Goal: Information Seeking & Learning: Learn about a topic

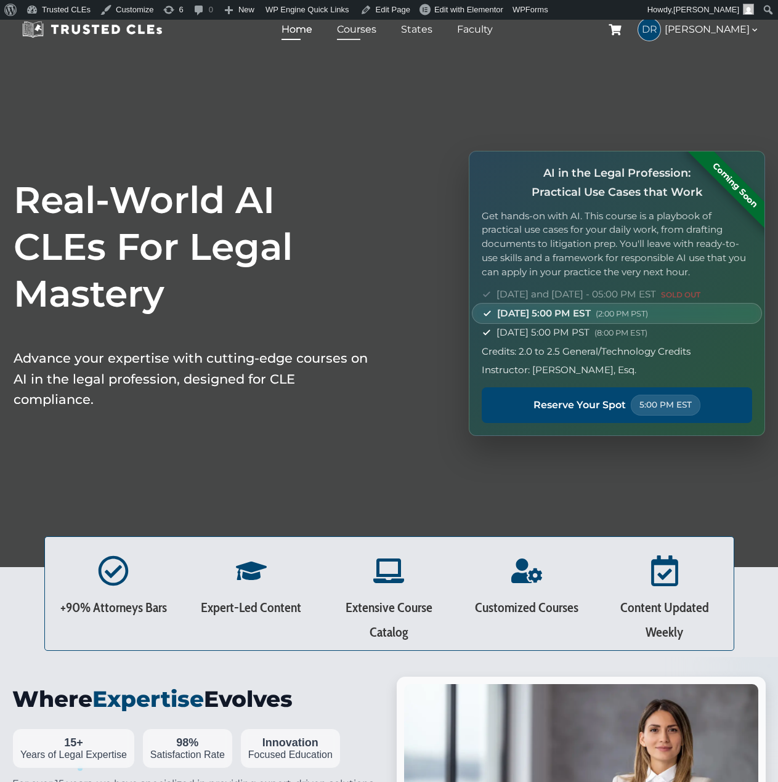
click at [371, 34] on link "Courses" at bounding box center [357, 29] width 46 height 18
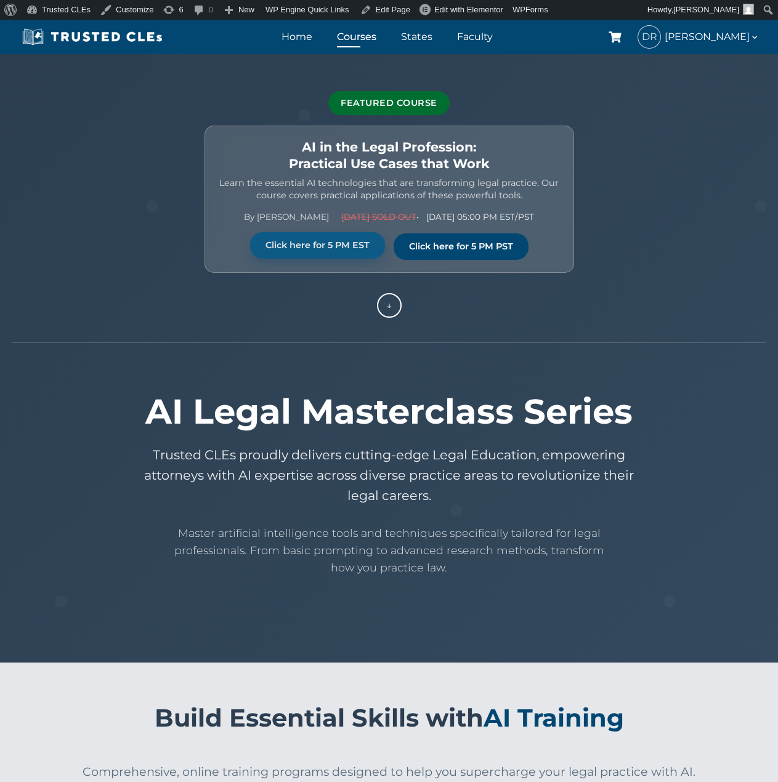
click at [257, 249] on link "Click here for 5 PM EST" at bounding box center [317, 245] width 135 height 26
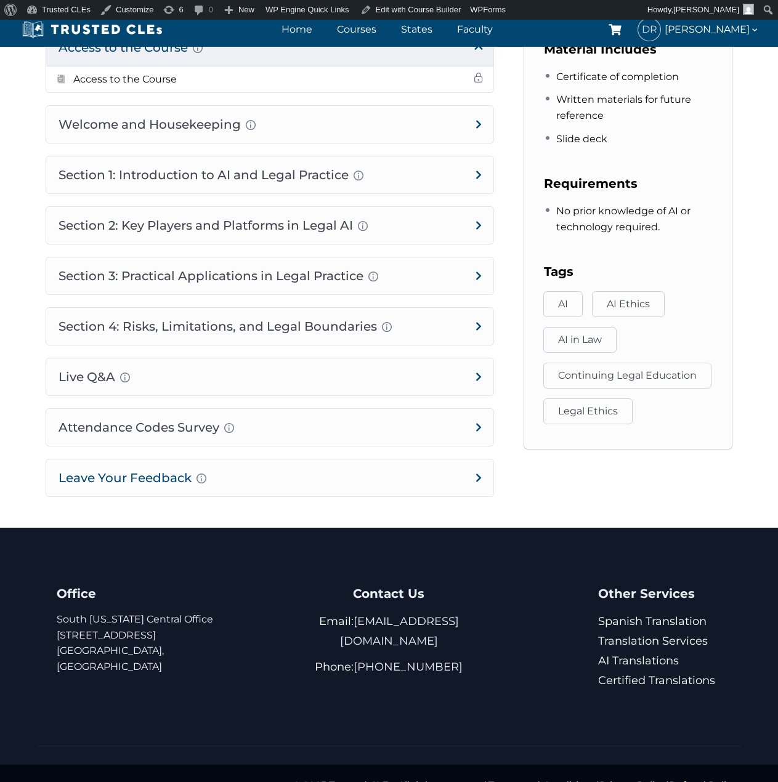
scroll to position [741, 0]
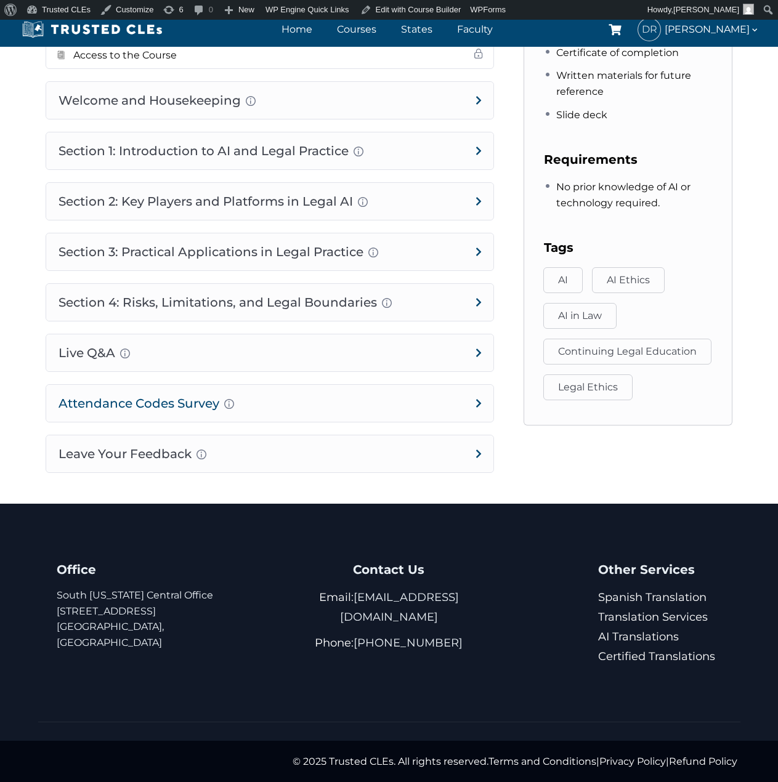
click at [318, 405] on h4 "Attendance Codes Survey Completion instructions for survey and attendance Final…" at bounding box center [269, 403] width 447 height 37
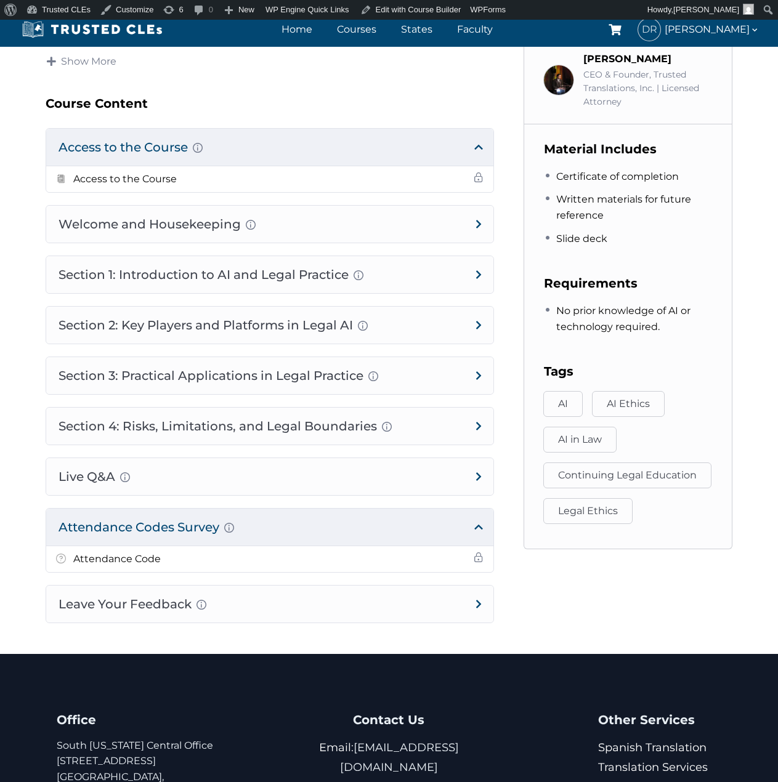
scroll to position [768, 0]
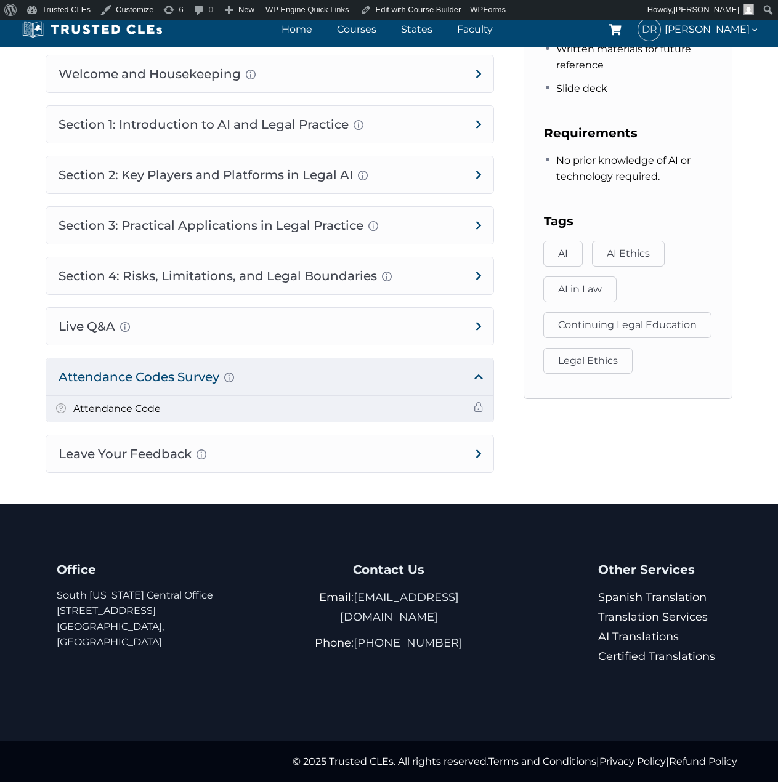
click at [474, 405] on span at bounding box center [479, 407] width 10 height 10
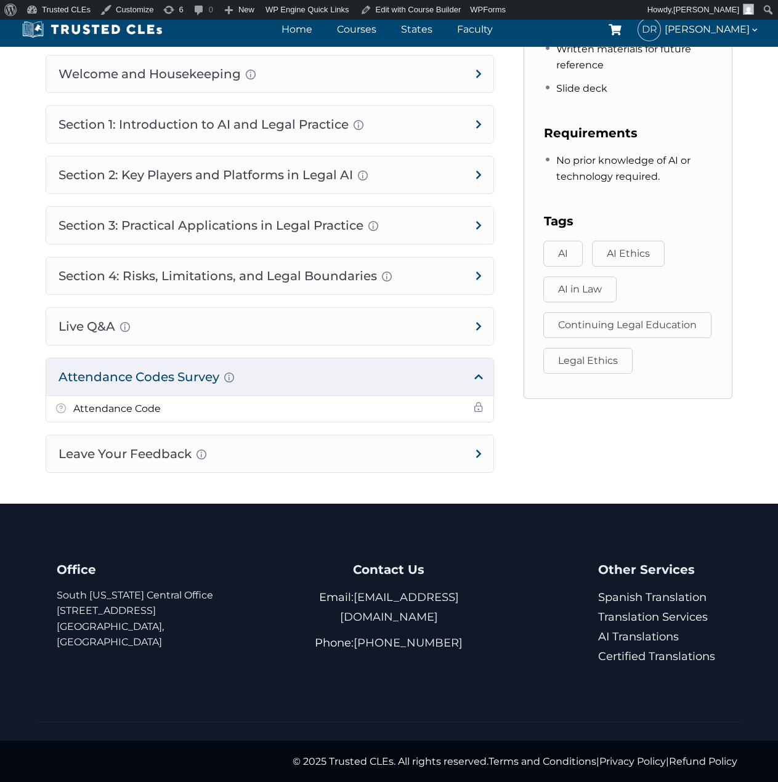
click at [159, 379] on h4 "Attendance Codes Survey Completion instructions for survey and attendance Final…" at bounding box center [269, 376] width 447 height 37
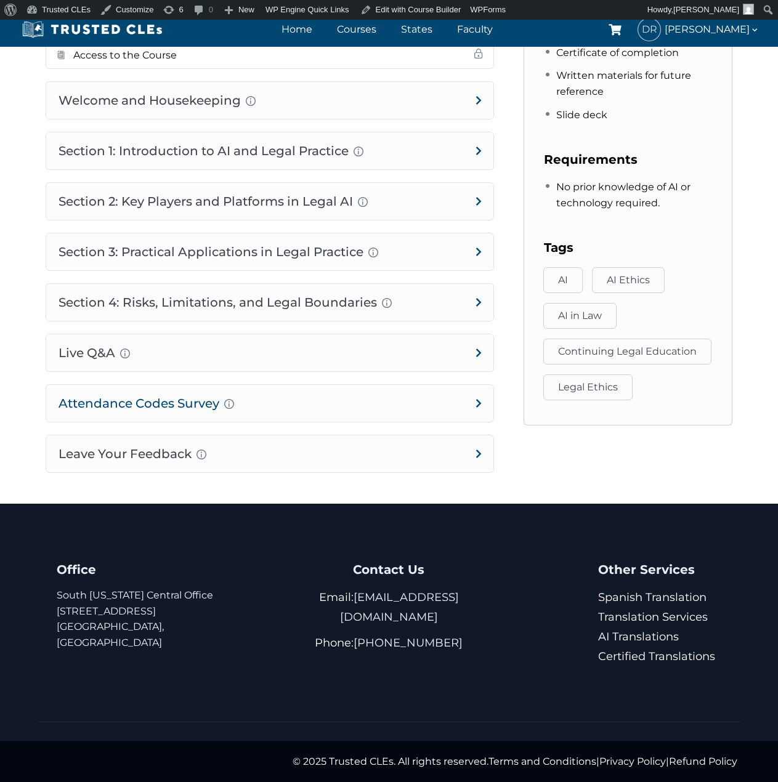
click at [184, 401] on h4 "Attendance Codes Survey Completion instructions for survey and attendance Final…" at bounding box center [269, 403] width 447 height 37
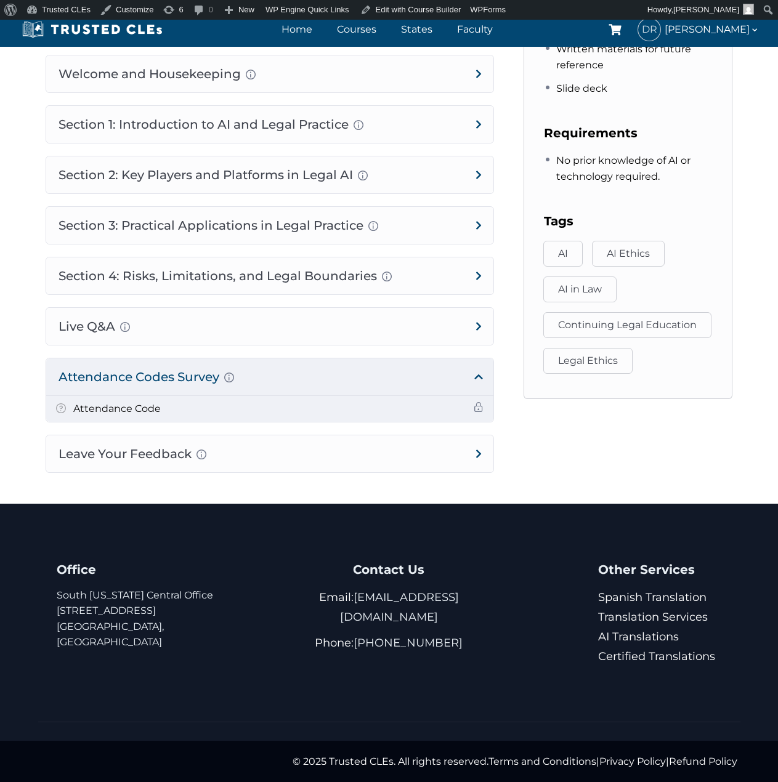
click at [79, 412] on h5 "Attendance Code" at bounding box center [116, 409] width 87 height 16
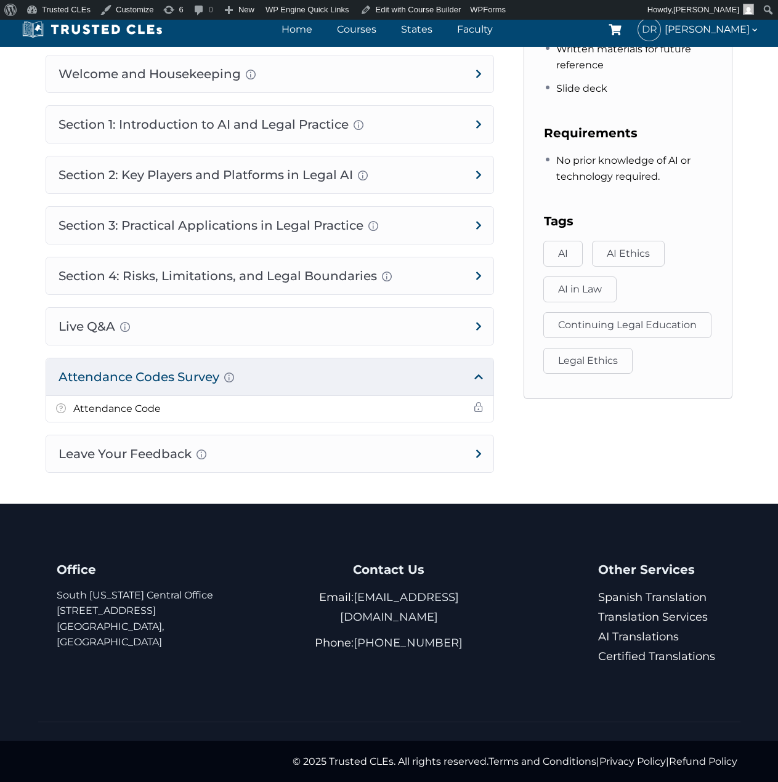
click at [124, 368] on h4 "Attendance Codes Survey Completion instructions for survey and attendance Final…" at bounding box center [269, 376] width 447 height 37
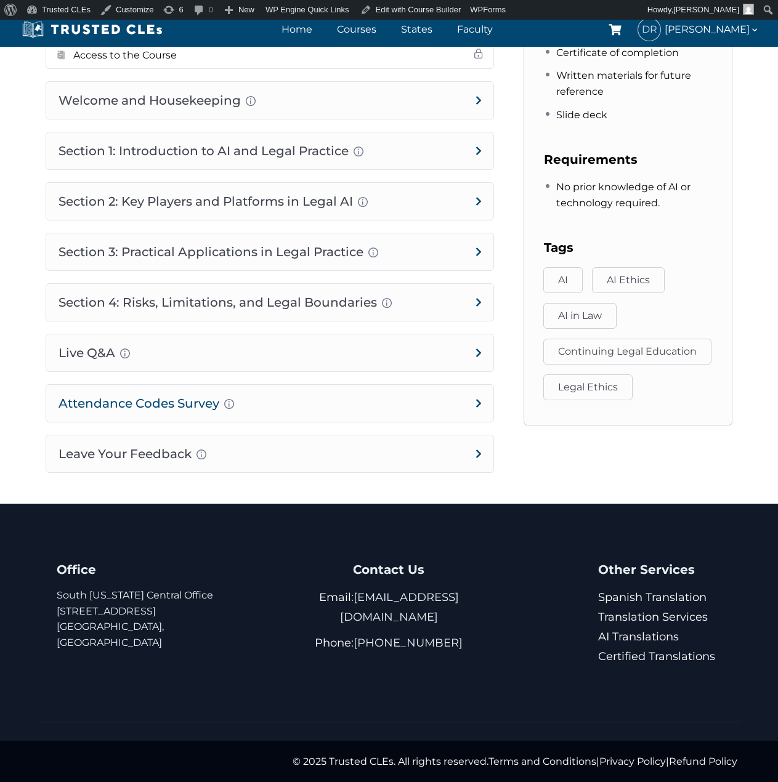
click at [121, 408] on h4 "Attendance Codes Survey Completion instructions for survey and attendance Final…" at bounding box center [269, 403] width 447 height 37
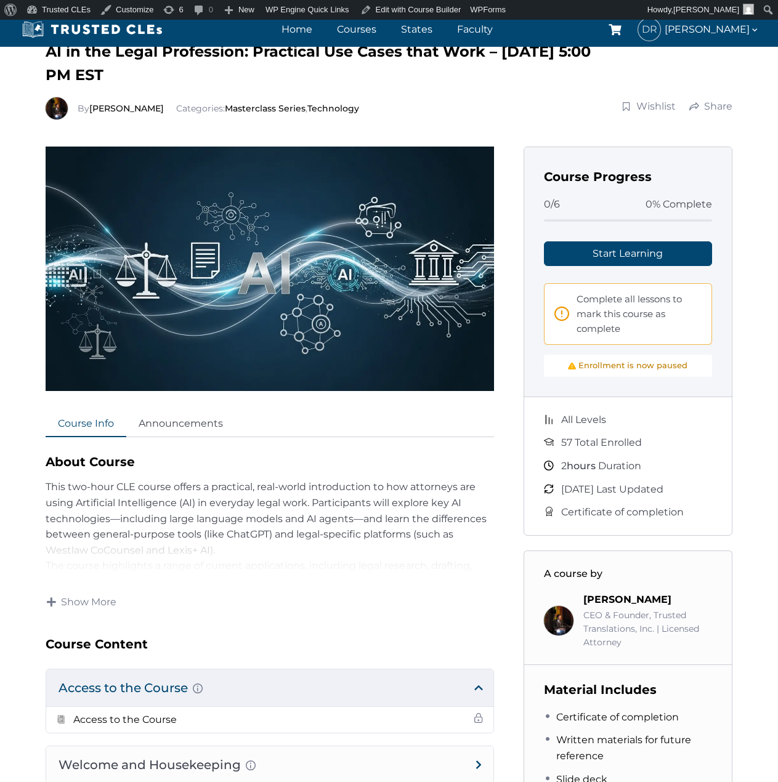
scroll to position [0, 0]
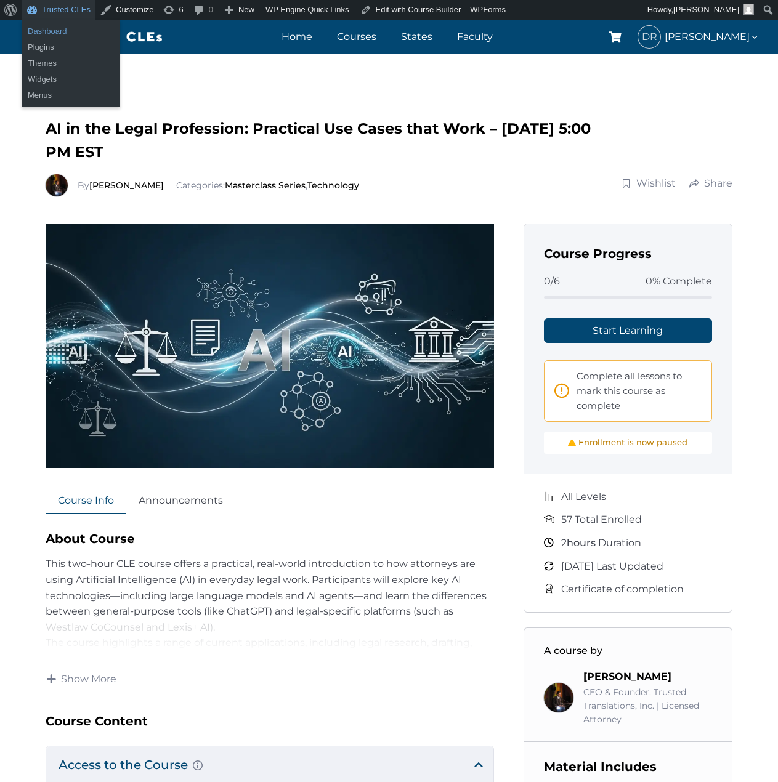
click at [52, 37] on link "Dashboard" at bounding box center [71, 31] width 99 height 16
